Goal: Use online tool/utility: Utilize a website feature to perform a specific function

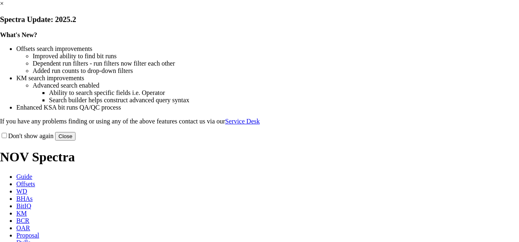
click at [75, 141] on button "Close" at bounding box center [65, 136] width 20 height 9
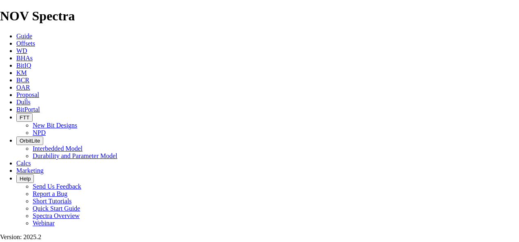
type input "8.75"
type input "640"
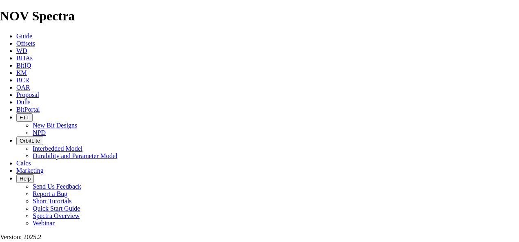
type input "11.6"
select select "number:13"
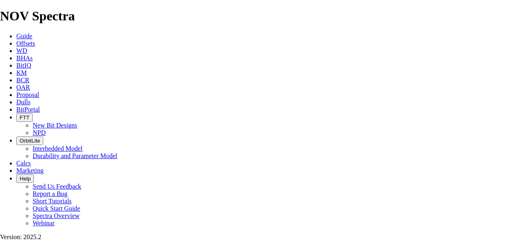
select select "number:13"
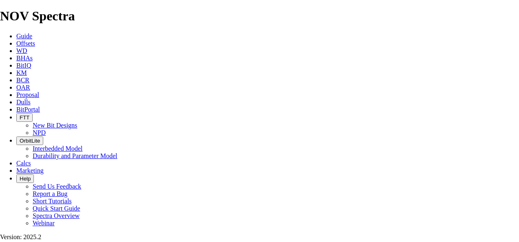
select select "number:12"
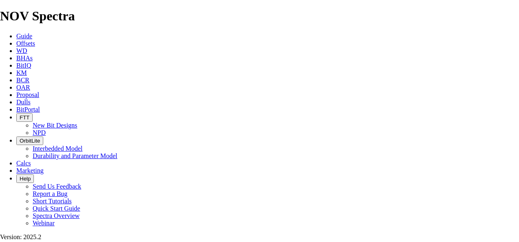
select select "number:12"
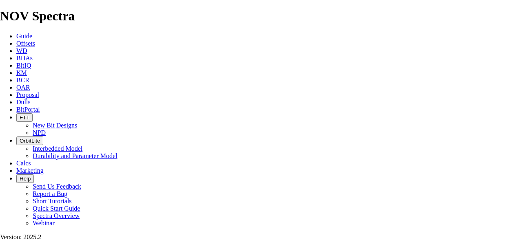
type input "670"
